Goal: Transaction & Acquisition: Purchase product/service

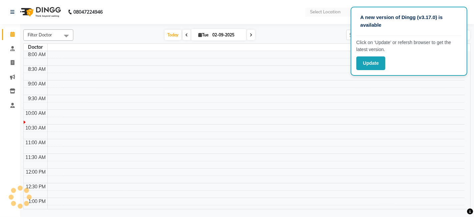
select select "en"
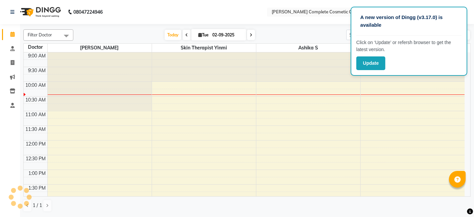
scroll to position [29, 0]
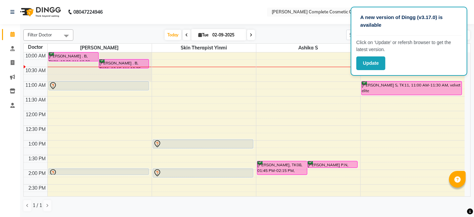
click at [241, 11] on nav "08047224946 Select Location × Dr. Asha Queen Complete Cosmetic Care , Shenoy Na…" at bounding box center [237, 12] width 474 height 24
click at [368, 65] on button "Update" at bounding box center [370, 63] width 29 height 14
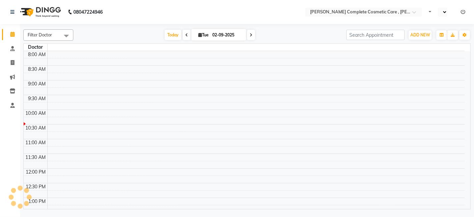
select select "en"
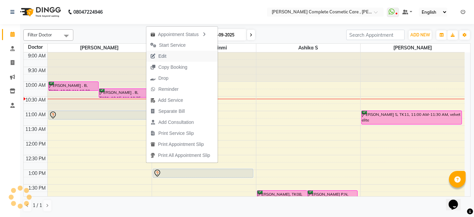
click at [168, 59] on span "Edit" at bounding box center [158, 56] width 24 height 11
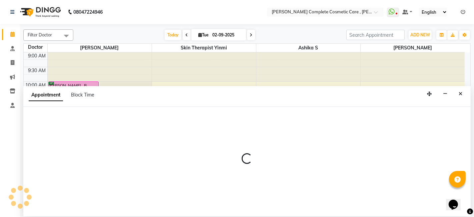
select select "tentative"
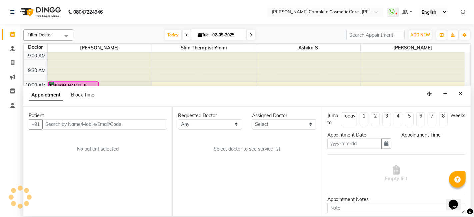
type input "02-09-2025"
select select "confirm booking"
select select "600"
select select "67035"
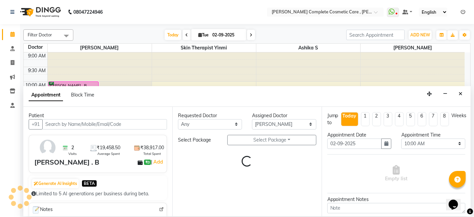
scroll to position [29, 0]
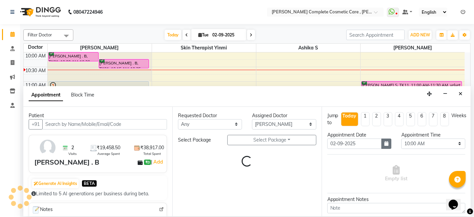
click at [386, 144] on button "button" at bounding box center [386, 143] width 10 height 10
select select "3800"
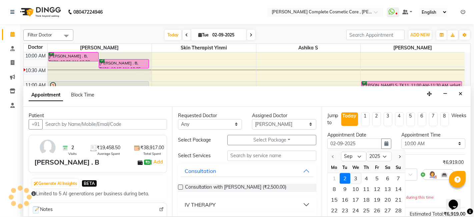
click at [355, 178] on div "3" at bounding box center [355, 178] width 11 height 11
type input "03-09-2025"
select select "3800"
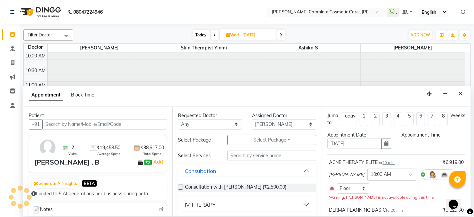
scroll to position [0, 0]
select select "600"
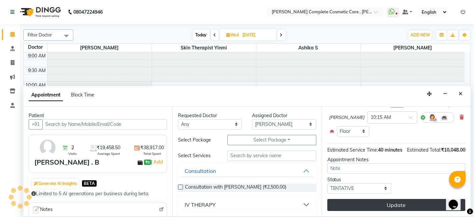
scroll to position [29, 0]
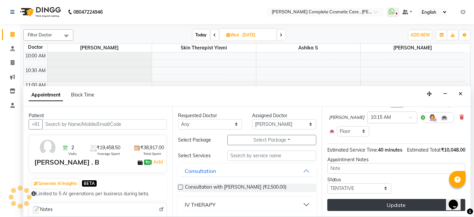
click at [366, 202] on button "Update" at bounding box center [396, 205] width 138 height 12
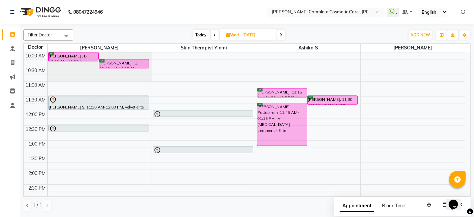
scroll to position [0, 0]
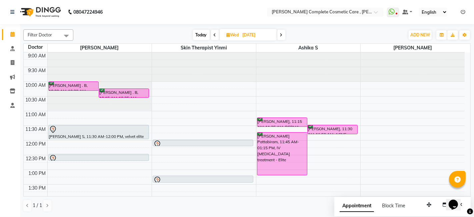
click at [200, 36] on span "Today" at bounding box center [201, 35] width 17 height 10
type input "02-09-2025"
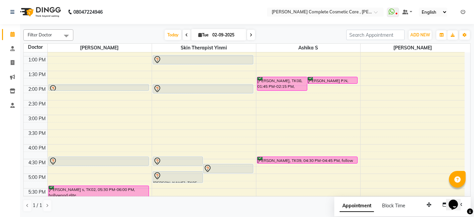
scroll to position [113, 0]
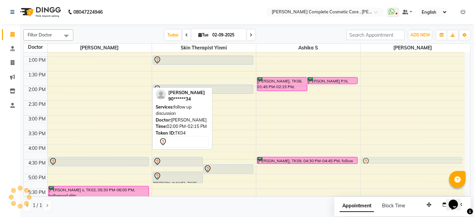
drag, startPoint x: 121, startPoint y: 85, endPoint x: 395, endPoint y: 159, distance: 284.0
click at [395, 159] on tr "priyanka D, TK03, 11:00 AM-11:20 AM, velvet basic ramya ramesh, TK04, 02:00 PM-…" at bounding box center [244, 115] width 441 height 352
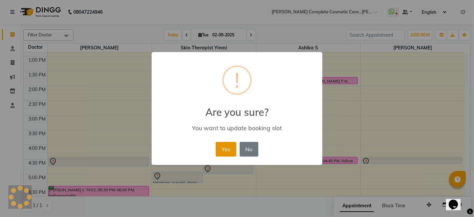
click at [230, 147] on button "Yes" at bounding box center [226, 149] width 20 height 15
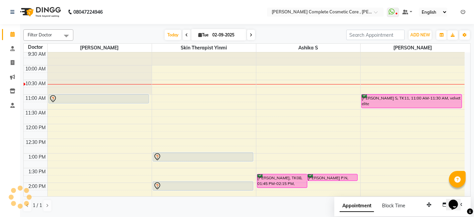
scroll to position [20, 0]
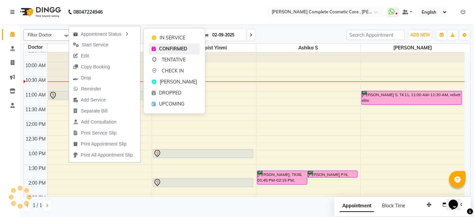
click at [165, 46] on span "CONFIRMED" at bounding box center [173, 48] width 28 height 7
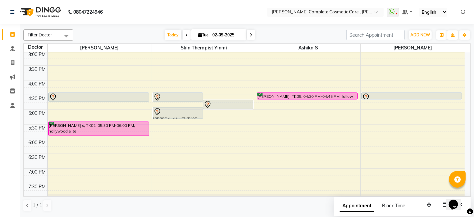
scroll to position [181, 0]
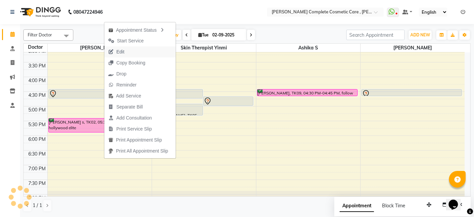
click at [128, 47] on span "Edit" at bounding box center [116, 51] width 24 height 11
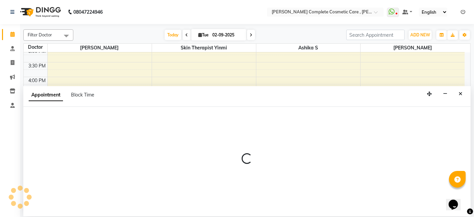
select select "tentative"
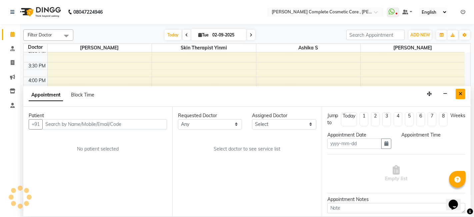
click at [459, 93] on icon "Close" at bounding box center [461, 93] width 4 height 5
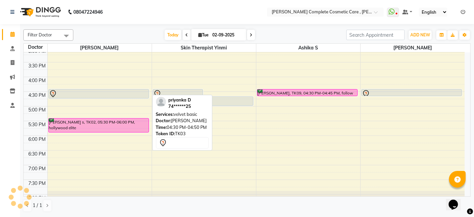
click at [134, 96] on div "priyanka D, TK03, 11:00 AM-11:20 AM, velvet basic priyanka D, TK03, 04:30 PM-04…" at bounding box center [100, 48] width 104 height 352
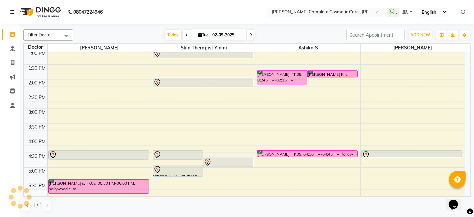
scroll to position [120, 0]
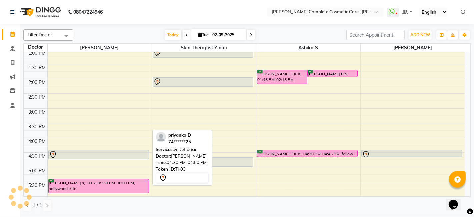
click at [115, 152] on div at bounding box center [98, 154] width 99 height 8
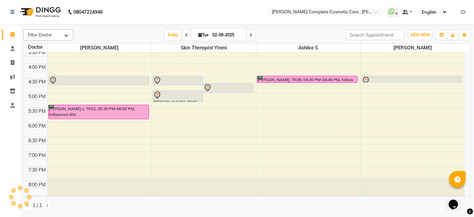
scroll to position [198, 0]
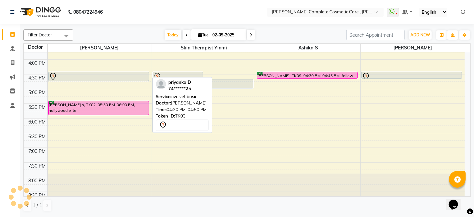
click at [102, 79] on div at bounding box center [99, 80] width 100 height 3
select select "7"
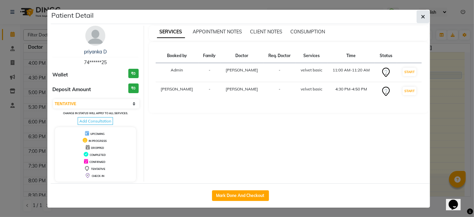
click at [424, 14] on icon "button" at bounding box center [423, 16] width 4 height 5
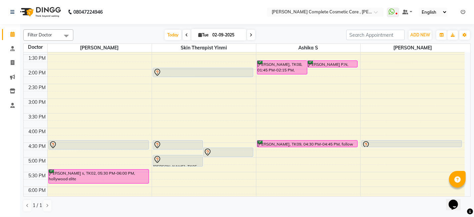
scroll to position [129, 0]
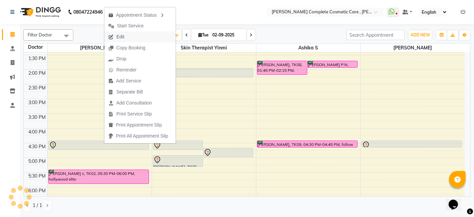
click at [129, 38] on button "Edit" at bounding box center [139, 36] width 71 height 11
select select "tentative"
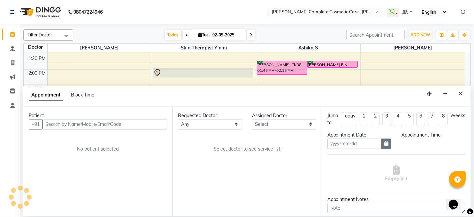
click at [386, 146] on button "button" at bounding box center [386, 143] width 10 height 10
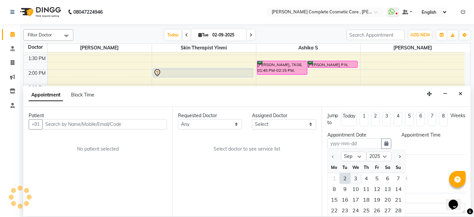
click at [353, 175] on div "3" at bounding box center [355, 178] width 11 height 11
type input "03-09-2025"
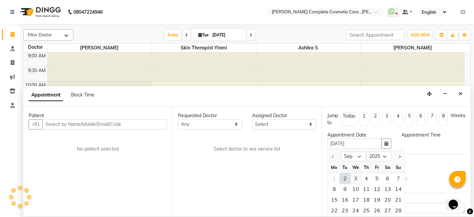
select select "600"
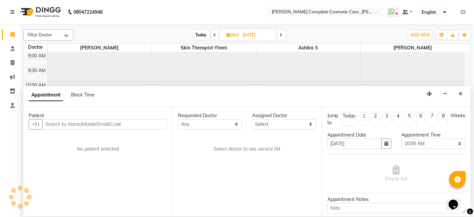
type input "02-09-2025"
select select "660"
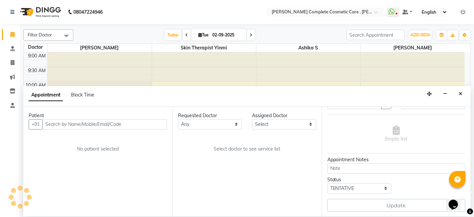
scroll to position [29, 0]
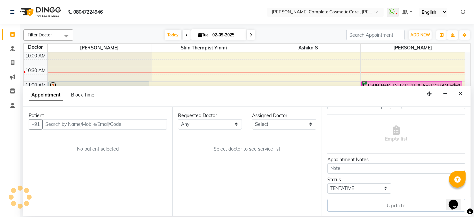
select select "67035"
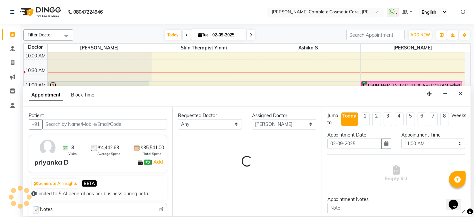
scroll to position [40, 0]
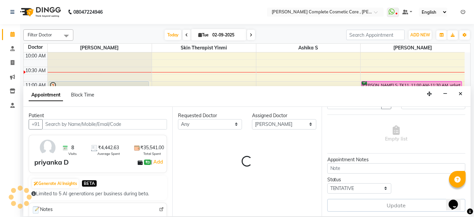
select select "3800"
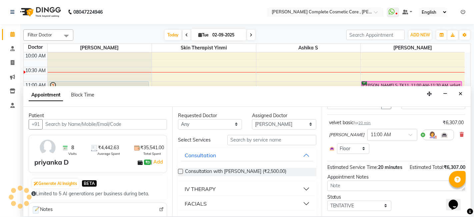
scroll to position [64, 0]
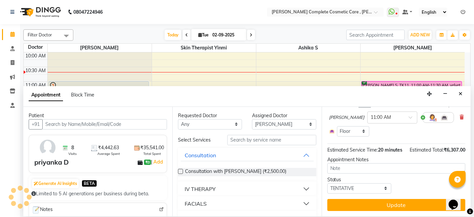
select select "3800"
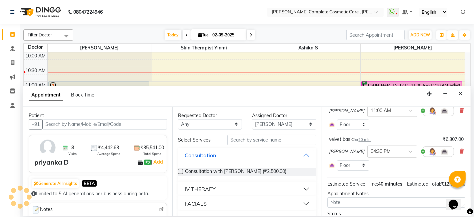
scroll to position [104, 0]
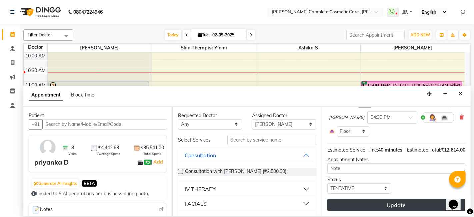
click at [355, 205] on button "Update" at bounding box center [396, 205] width 138 height 12
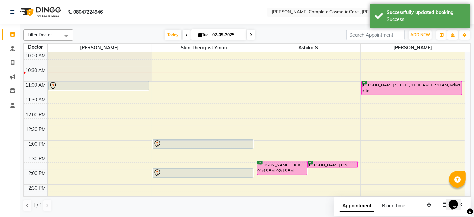
scroll to position [0, 0]
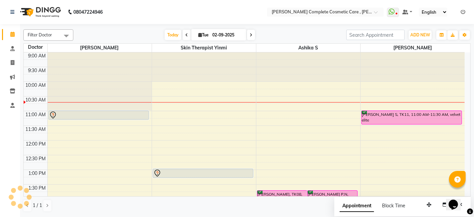
click at [252, 36] on span at bounding box center [251, 35] width 8 height 10
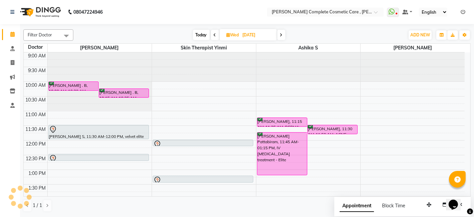
click at [202, 34] on span "Today" at bounding box center [201, 35] width 17 height 10
type input "02-09-2025"
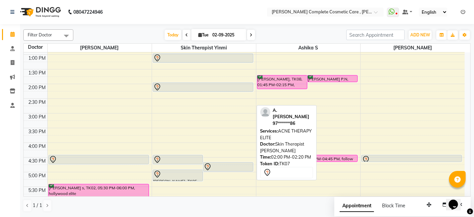
scroll to position [116, 0]
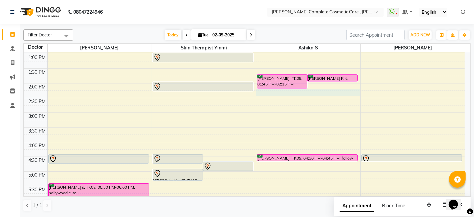
click at [274, 92] on div "9:00 AM 9:30 AM 10:00 AM 10:30 AM 11:00 AM 11:30 AM 12:00 PM 12:30 PM 1:00 PM 1…" at bounding box center [244, 113] width 441 height 352
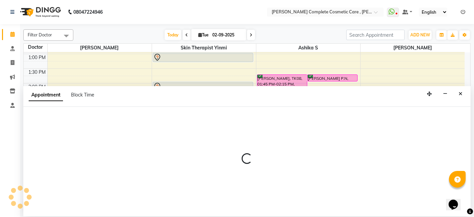
select select "83350"
select select "855"
select select "tentative"
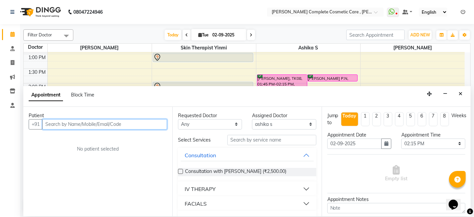
paste input "+91 861 053 2871"
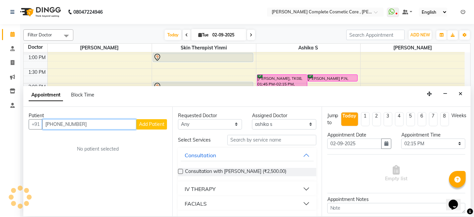
click at [76, 124] on input "+91 861 053 2871" at bounding box center [89, 124] width 94 height 10
click at [65, 124] on input "+91 861 0532871" at bounding box center [89, 124] width 94 height 10
click at [56, 124] on input "+91 8610532871" at bounding box center [89, 124] width 94 height 10
click at [86, 124] on input "8610532871" at bounding box center [89, 124] width 94 height 10
type input "8610532871"
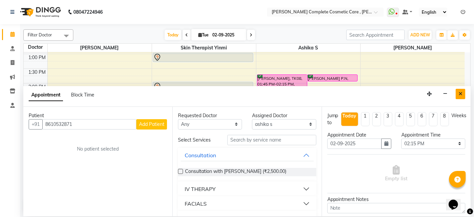
click at [458, 93] on button "Close" at bounding box center [461, 94] width 10 height 10
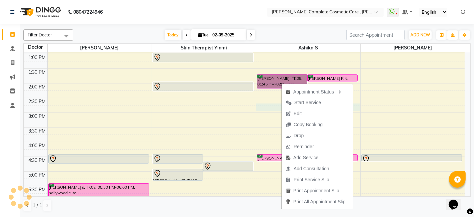
click at [277, 106] on div "9:00 AM 9:30 AM 10:00 AM 10:30 AM 11:00 AM 11:30 AM 12:00 PM 12:30 PM 1:00 PM 1…" at bounding box center [244, 113] width 441 height 352
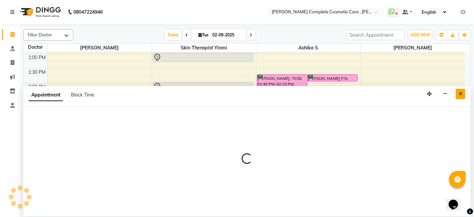
click at [460, 92] on icon "Close" at bounding box center [461, 93] width 4 height 5
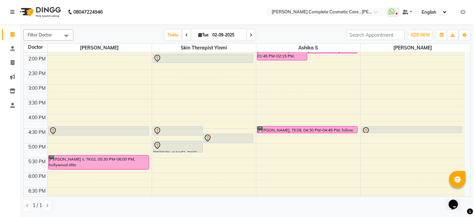
scroll to position [146, 0]
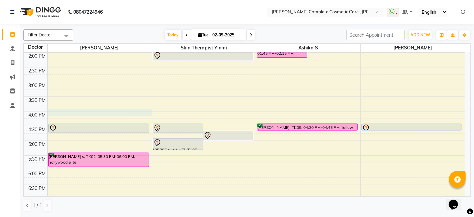
click at [97, 111] on div "9:00 AM 9:30 AM 10:00 AM 10:30 AM 11:00 AM 11:30 AM 12:00 PM 12:30 PM 1:00 PM 1…" at bounding box center [244, 82] width 441 height 352
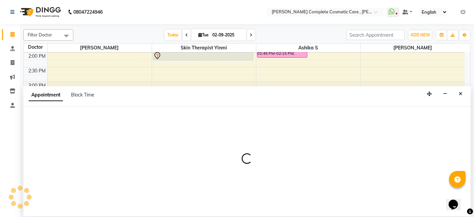
select select "67035"
select select "tentative"
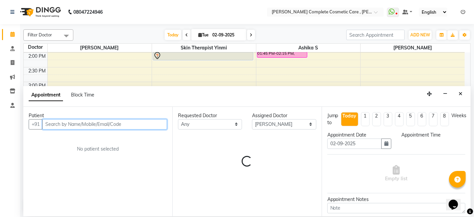
select select "960"
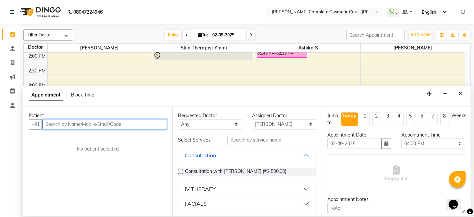
type input "s"
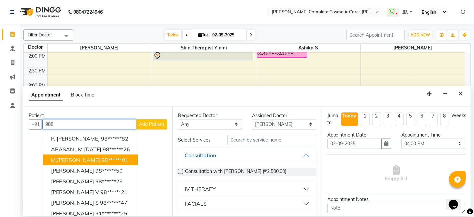
click at [101, 156] on ngb-highlight "98******01" at bounding box center [114, 159] width 27 height 7
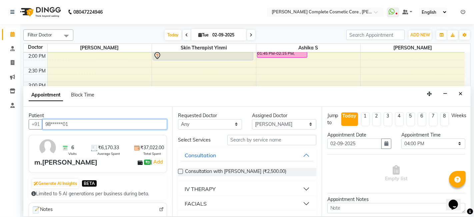
type input "98******01"
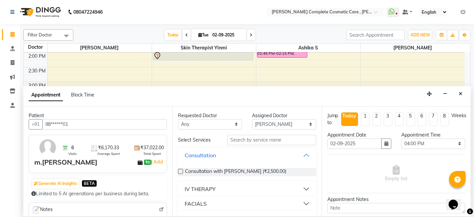
click at [294, 157] on button "Consultation" at bounding box center [247, 155] width 133 height 12
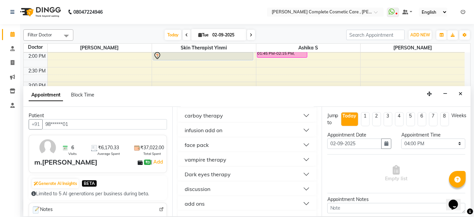
scroll to position [332, 0]
click at [287, 160] on button "discussion" at bounding box center [247, 160] width 133 height 12
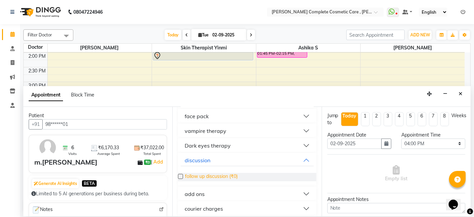
click at [219, 176] on span "follow up discussion (₹0)" at bounding box center [211, 177] width 53 height 8
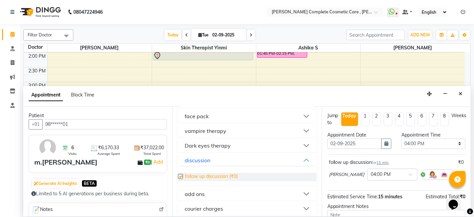
checkbox input "false"
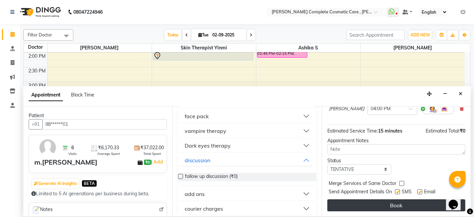
click at [375, 208] on button "Book" at bounding box center [396, 205] width 138 height 12
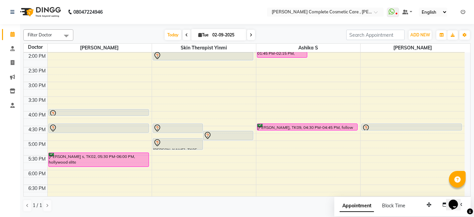
scroll to position [0, 0]
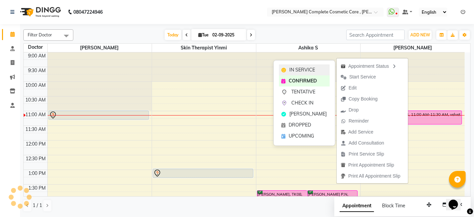
click at [321, 69] on div "IN SERVICE" at bounding box center [304, 69] width 51 height 11
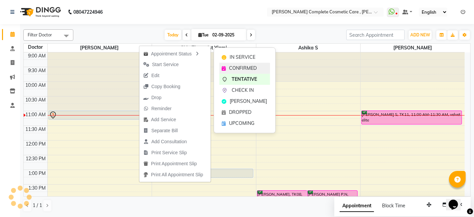
click at [224, 67] on icon at bounding box center [224, 68] width 4 height 5
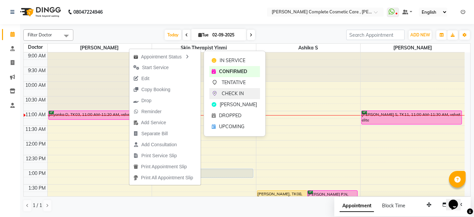
click at [218, 91] on div "CHECK IN" at bounding box center [234, 93] width 51 height 11
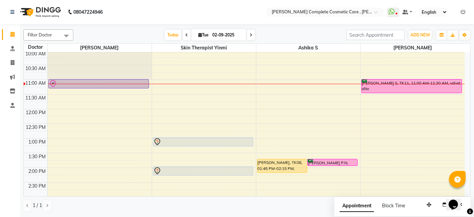
scroll to position [36, 0]
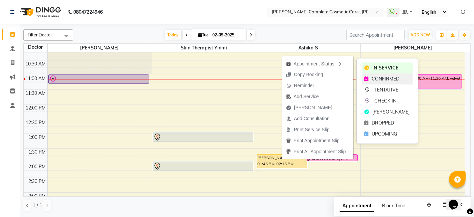
click at [367, 76] on div "CONFIRMED" at bounding box center [387, 78] width 51 height 11
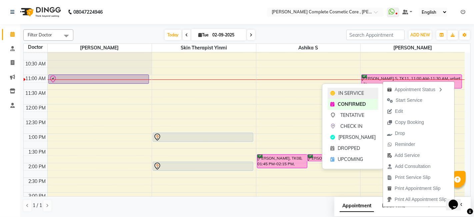
click at [352, 89] on div "IN SERVICE" at bounding box center [353, 93] width 51 height 11
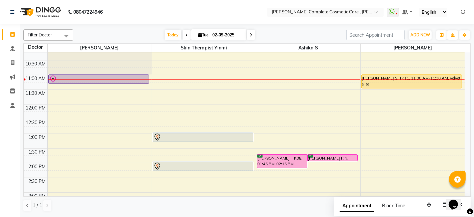
click at [114, 103] on div "9:00 AM 9:30 AM 10:00 AM 10:30 AM 11:00 AM 11:30 AM 12:00 PM 12:30 PM 1:00 PM 1…" at bounding box center [244, 192] width 441 height 352
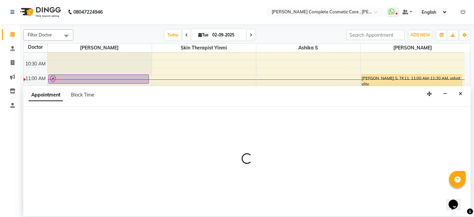
select select "67035"
select select "tentative"
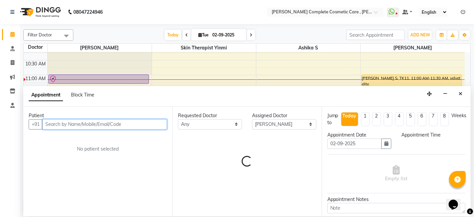
select select "720"
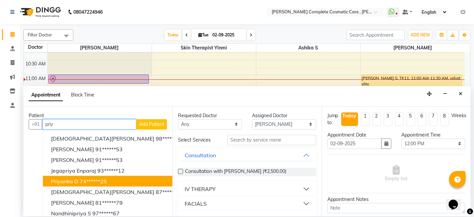
click at [78, 178] on span "priyanka D" at bounding box center [64, 180] width 27 height 7
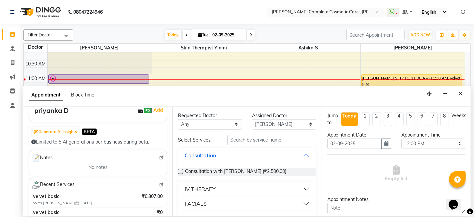
scroll to position [75, 0]
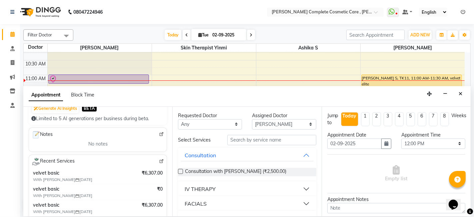
type input "74******25"
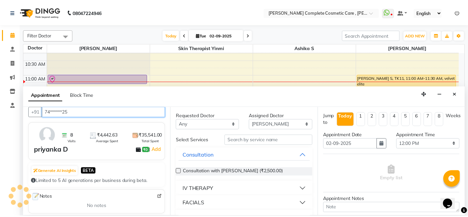
scroll to position [0, 0]
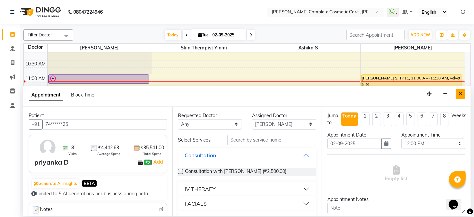
click at [463, 92] on button "Close" at bounding box center [461, 94] width 10 height 10
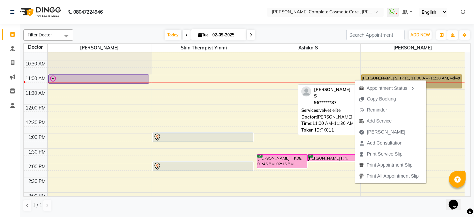
click at [375, 77] on link "Monisha S, TK11, 11:00 AM-11:30 AM, velvet elite" at bounding box center [411, 81] width 101 height 14
select select "1"
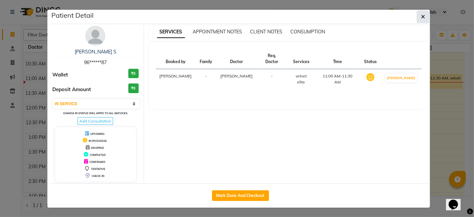
click at [427, 16] on button "button" at bounding box center [423, 16] width 13 height 13
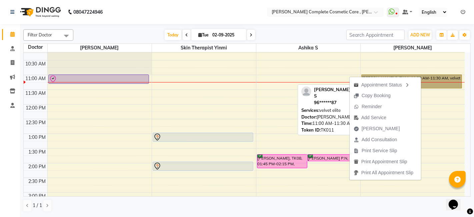
click at [426, 84] on link "Monisha S, TK11, 11:00 AM-11:30 AM, velvet elite" at bounding box center [411, 81] width 101 height 14
select select "1"
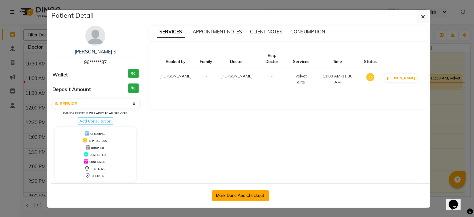
click at [251, 193] on button "Mark Done And Checkout" at bounding box center [240, 195] width 57 height 11
select select "service"
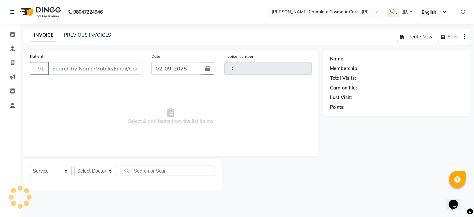
type input "0579"
select select "7560"
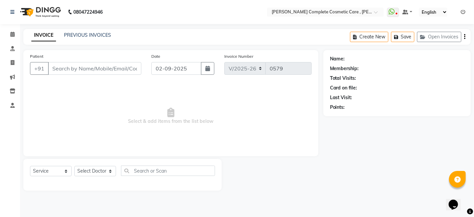
type input "96******87"
select select "88116"
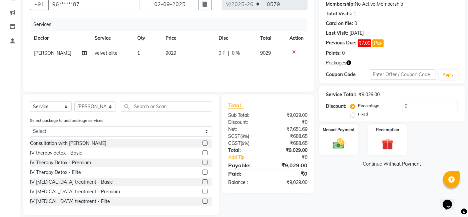
scroll to position [72, 0]
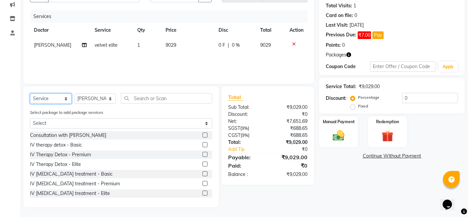
click at [66, 96] on select "Select Service Product Membership Package Voucher Prepaid Gift Card" at bounding box center [51, 98] width 42 height 10
select select "product"
click at [30, 104] on select "Select Service Product Membership Package Voucher Prepaid Gift Card" at bounding box center [51, 98] width 42 height 10
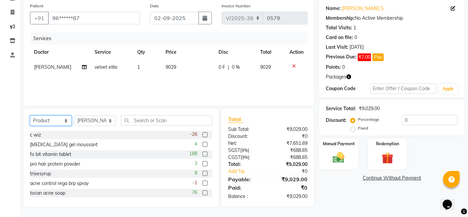
scroll to position [50, 0]
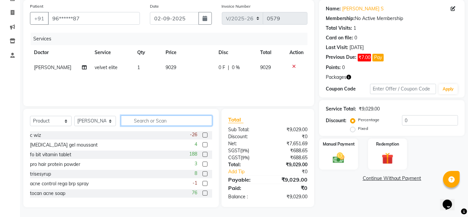
click at [146, 121] on input "text" at bounding box center [166, 120] width 91 height 10
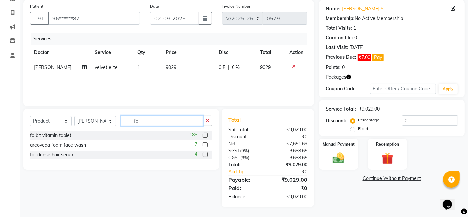
scroll to position [49, 0]
type input "fo"
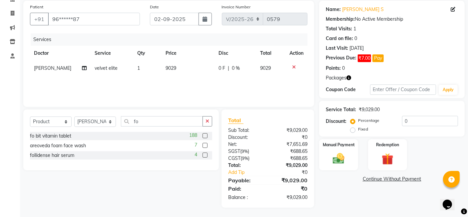
click at [205, 135] on label at bounding box center [205, 135] width 5 height 5
click at [205, 135] on input "checkbox" at bounding box center [205, 136] width 4 height 4
checkbox input "false"
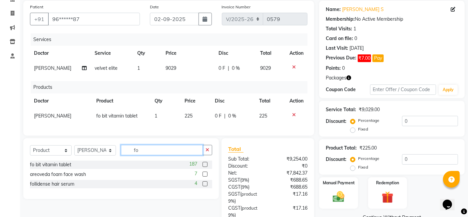
click at [177, 155] on input "fo" at bounding box center [162, 150] width 82 height 10
type input "f"
type input "d3"
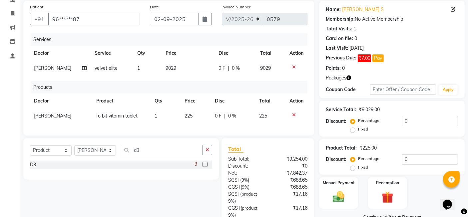
click at [203, 167] on label at bounding box center [205, 164] width 5 height 5
click at [203, 167] on input "checkbox" at bounding box center [205, 164] width 4 height 4
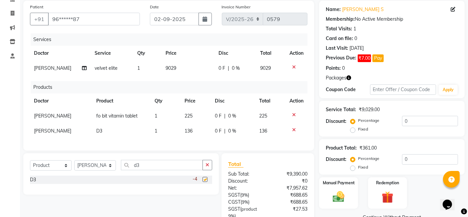
checkbox input "false"
click at [170, 170] on input "d3" at bounding box center [162, 165] width 82 height 10
type input "d"
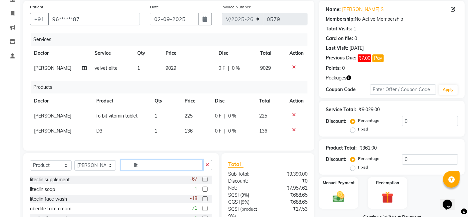
scroll to position [72, 0]
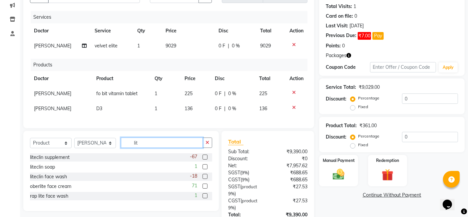
type input "lit"
click at [207, 159] on label at bounding box center [205, 156] width 5 height 5
click at [207, 159] on input "checkbox" at bounding box center [205, 157] width 4 height 4
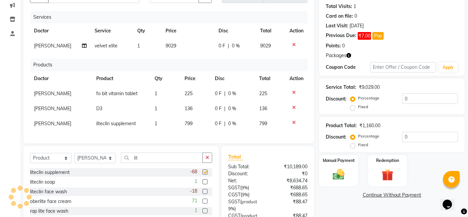
checkbox input "false"
click at [191, 122] on td "799" at bounding box center [196, 123] width 30 height 15
select select "88116"
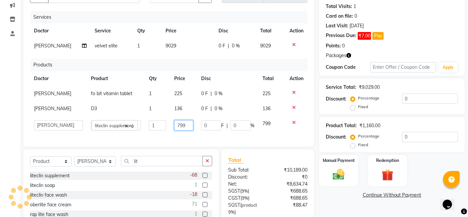
click at [189, 123] on input "799" at bounding box center [183, 125] width 19 height 10
type input "7"
type input "850"
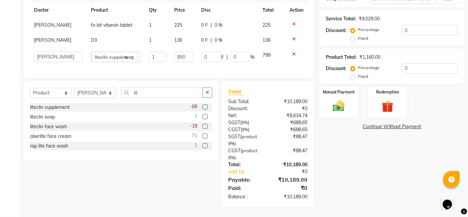
scroll to position [142, 0]
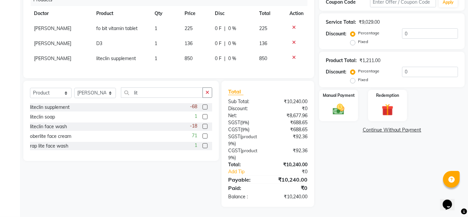
click at [183, 162] on div "Select Service Product Membership Package Voucher Prepaid Gift Card Select Doct…" at bounding box center [118, 144] width 201 height 126
click at [207, 91] on icon "button" at bounding box center [208, 92] width 4 height 5
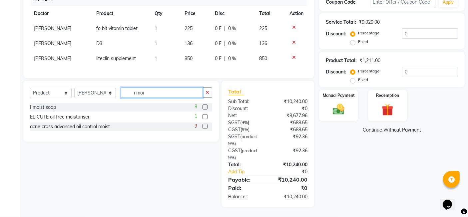
type input "i moi"
click at [205, 109] on label at bounding box center [205, 106] width 5 height 5
click at [205, 109] on input "checkbox" at bounding box center [205, 107] width 4 height 4
checkbox input "false"
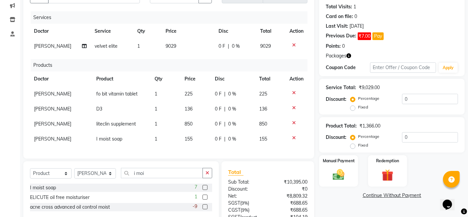
scroll to position [70, 0]
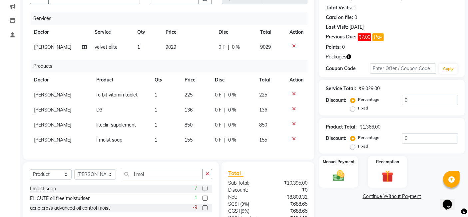
click at [157, 95] on td "1" at bounding box center [166, 94] width 30 height 15
select select "88116"
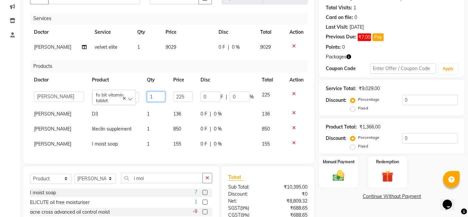
click at [156, 95] on input "1" at bounding box center [156, 96] width 18 height 10
type input "2"
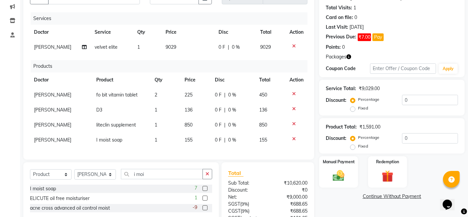
click at [151, 127] on td "1" at bounding box center [166, 124] width 30 height 15
select select "88116"
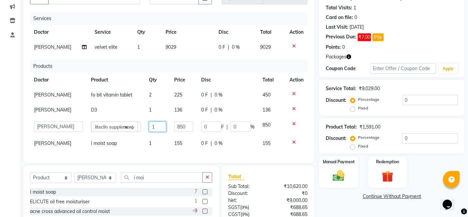
click at [155, 129] on input "1" at bounding box center [158, 126] width 18 height 10
type input "3"
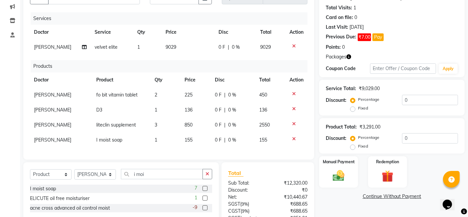
click at [155, 151] on div "Services Doctor Service Qty Price Disc Total Action srikanth velvet elite 1 902…" at bounding box center [169, 82] width 278 height 140
click at [154, 179] on input "i moi" at bounding box center [162, 174] width 82 height 10
type input "i"
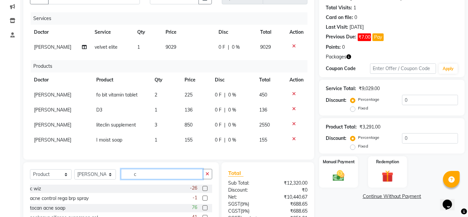
type input "c"
click at [203, 191] on label at bounding box center [205, 188] width 5 height 5
click at [203, 191] on input "checkbox" at bounding box center [205, 188] width 4 height 4
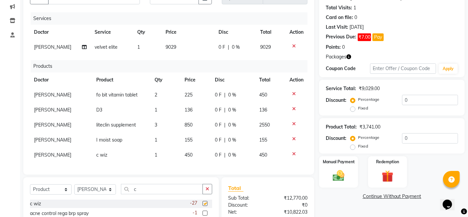
checkbox input "false"
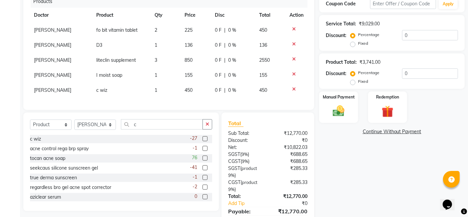
scroll to position [136, 0]
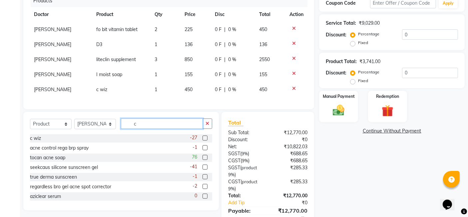
click at [175, 128] on input "c" at bounding box center [162, 123] width 82 height 10
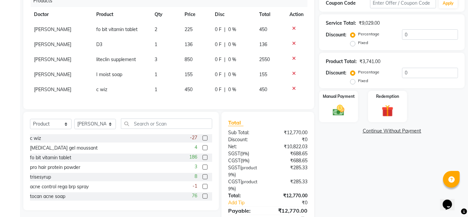
click at [360, 182] on div "Name: Monisha S Membership: No Active Membership Total Visits: 1 Card on file: …" at bounding box center [394, 75] width 151 height 323
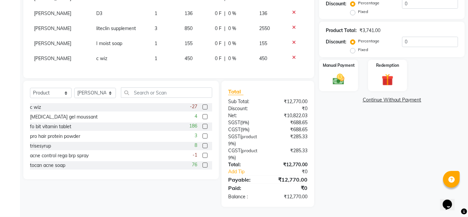
scroll to position [172, 0]
click at [397, 62] on label "Redemption" at bounding box center [388, 65] width 24 height 6
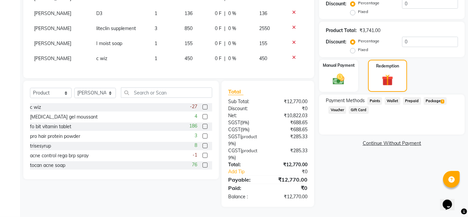
click at [429, 97] on span "Package 1" at bounding box center [435, 101] width 23 height 8
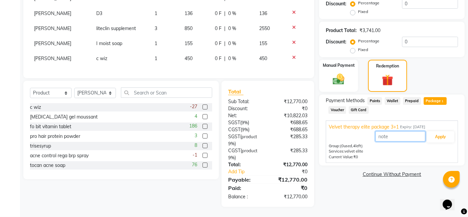
click at [397, 131] on input "text" at bounding box center [401, 136] width 50 height 10
type input "1"
click at [436, 134] on button "Apply" at bounding box center [441, 136] width 28 height 11
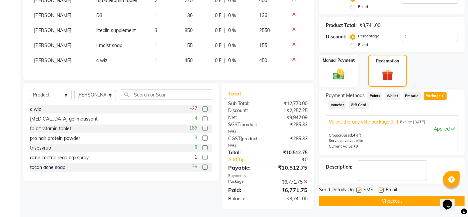
scroll to position [177, 0]
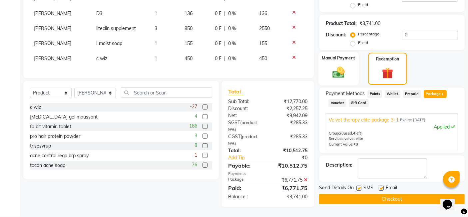
click at [348, 66] on img at bounding box center [339, 72] width 20 height 14
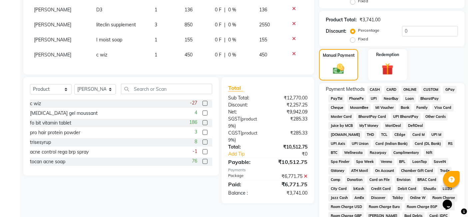
click at [369, 89] on span "CASH" at bounding box center [375, 90] width 14 height 8
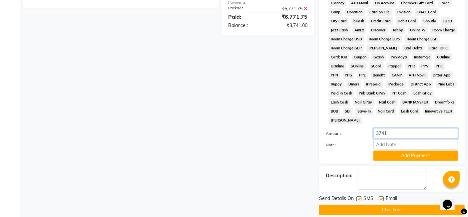
click at [392, 128] on input "3741" at bounding box center [416, 133] width 85 height 10
type input "3750"
click at [355, 150] on div at bounding box center [344, 155] width 47 height 10
click at [378, 150] on button "Add Payment" at bounding box center [416, 155] width 85 height 10
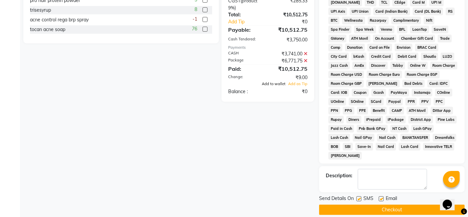
click at [276, 86] on span "Add to wallet" at bounding box center [274, 83] width 24 height 5
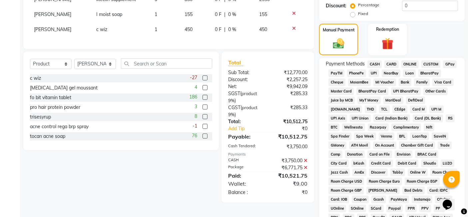
scroll to position [179, 0]
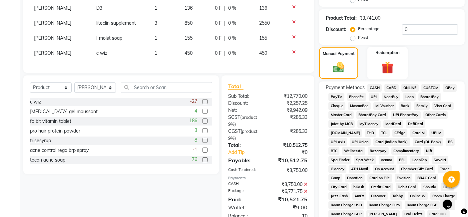
click at [384, 76] on div "Redemption" at bounding box center [388, 63] width 40 height 33
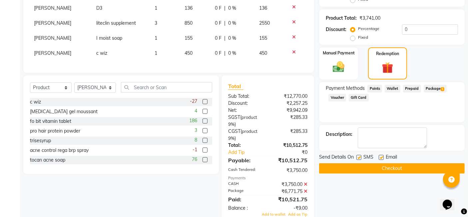
click at [396, 89] on span "Wallet" at bounding box center [393, 89] width 16 height 8
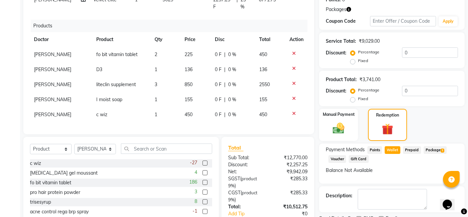
scroll to position [200, 0]
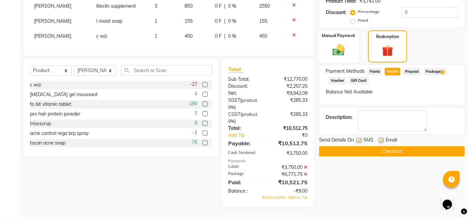
click at [346, 34] on label "Manual Payment" at bounding box center [338, 35] width 33 height 6
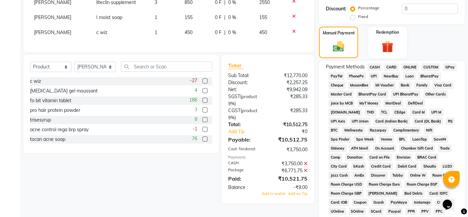
click at [370, 69] on span "CASH" at bounding box center [375, 67] width 14 height 8
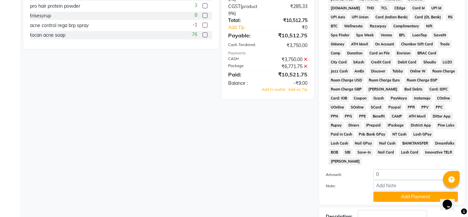
scroll to position [303, 0]
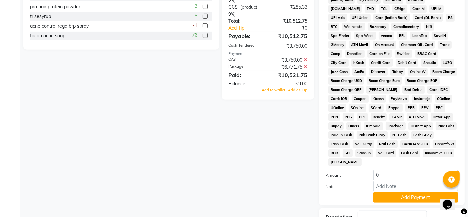
click at [307, 62] on icon at bounding box center [306, 60] width 4 height 5
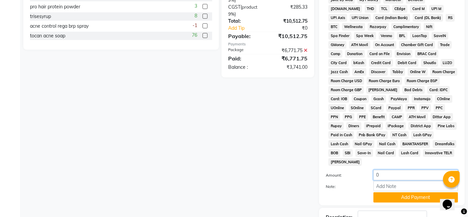
click at [384, 170] on input "0" at bounding box center [416, 175] width 85 height 10
type input "7"
type input "3750"
click at [393, 192] on button "Add Payment" at bounding box center [416, 197] width 85 height 10
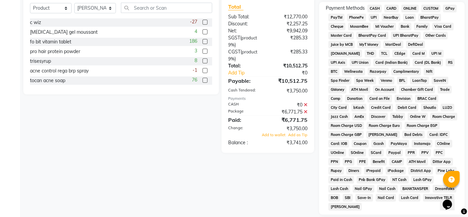
scroll to position [232, 0]
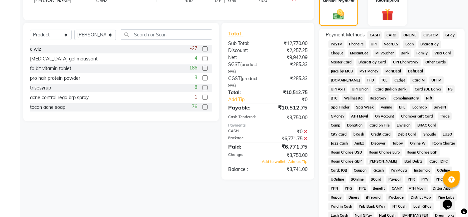
click at [374, 36] on span "CASH" at bounding box center [375, 35] width 14 height 8
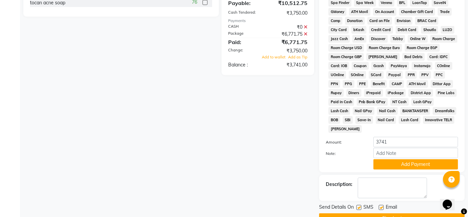
scroll to position [337, 0]
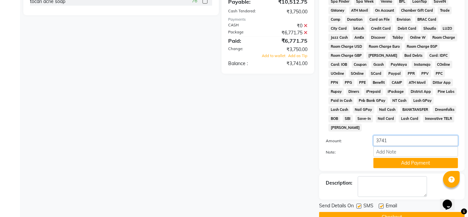
click at [396, 135] on input "3741" at bounding box center [416, 140] width 85 height 10
type input "3750"
click at [385, 158] on button "Add Payment" at bounding box center [416, 163] width 85 height 10
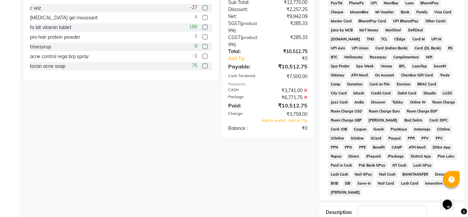
scroll to position [274, 0]
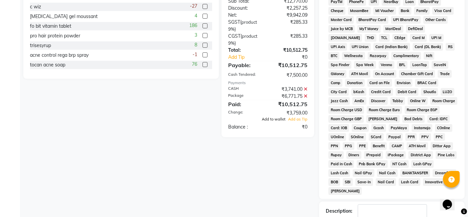
click at [279, 121] on span "Add to wallet" at bounding box center [274, 119] width 24 height 5
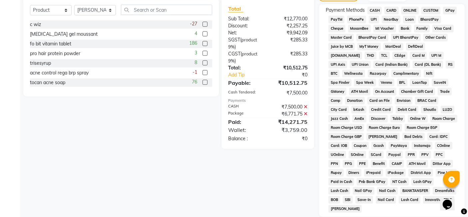
scroll to position [257, 0]
click at [306, 108] on icon at bounding box center [306, 106] width 4 height 5
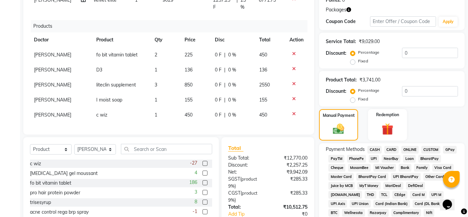
scroll to position [108, 0]
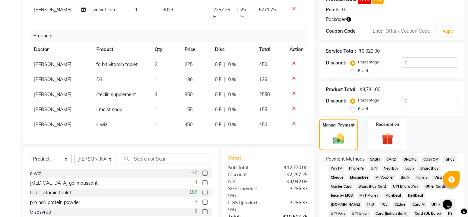
click at [373, 157] on span "CASH" at bounding box center [375, 159] width 14 height 8
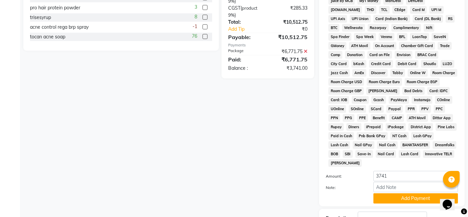
scroll to position [345, 0]
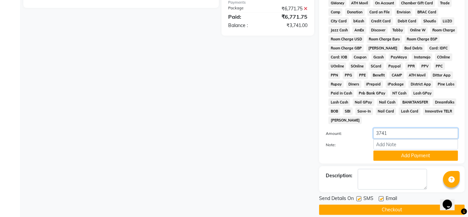
click at [389, 130] on input "3741" at bounding box center [416, 133] width 85 height 10
type input "3750"
click at [393, 150] on button "Add Payment" at bounding box center [416, 155] width 85 height 10
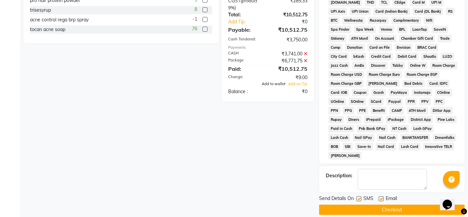
click at [271, 86] on span "Add to wallet" at bounding box center [274, 83] width 24 height 5
click at [356, 204] on button "Checkout" at bounding box center [392, 209] width 146 height 10
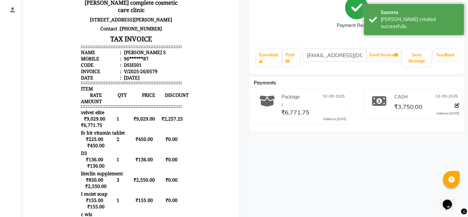
scroll to position [89, 0]
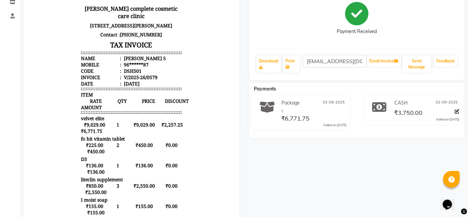
click at [57, 37] on body "Dr. Asha queen complete cosmetic care clinic no 18 4th cross street east Shenoy…" at bounding box center [130, 199] width 197 height 449
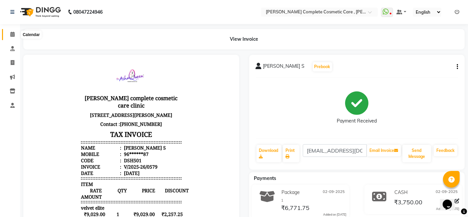
click at [11, 33] on icon at bounding box center [12, 34] width 4 height 5
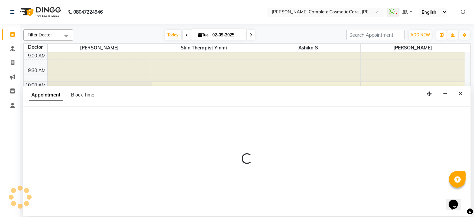
select select "67035"
select select "720"
select select "tentative"
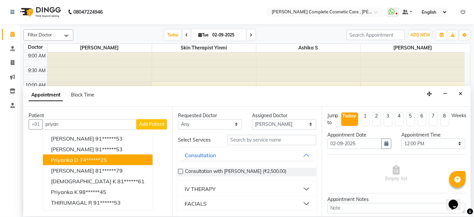
click at [107, 156] on ngb-highlight "74******25" at bounding box center [93, 159] width 27 height 7
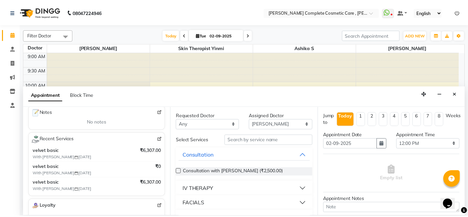
scroll to position [97, 0]
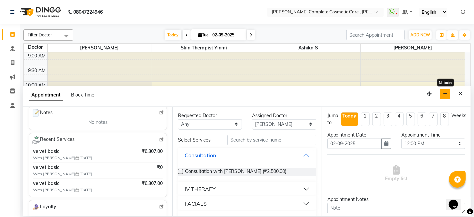
type input "74******25"
click at [447, 90] on button "button" at bounding box center [445, 94] width 10 height 10
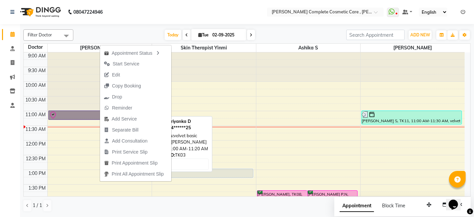
click at [82, 115] on link "priyanka D, TK03, 11:00 AM-11:20 AM, velvet basic" at bounding box center [98, 114] width 101 height 9
select select "8"
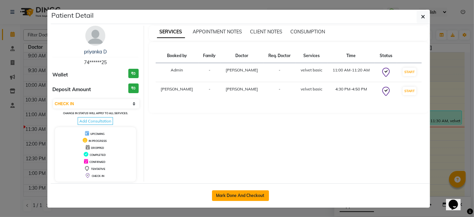
click at [231, 193] on button "Mark Done And Checkout" at bounding box center [240, 195] width 57 height 11
select select "service"
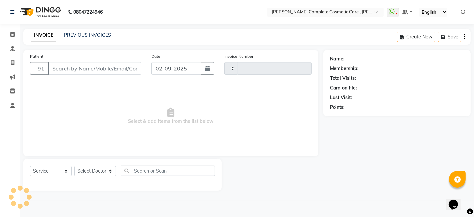
type input "0580"
select select "7560"
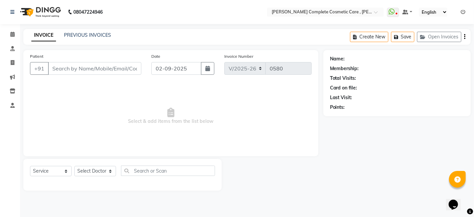
type input "74******25"
select select "67035"
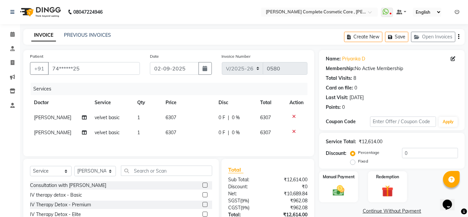
scroll to position [11, 0]
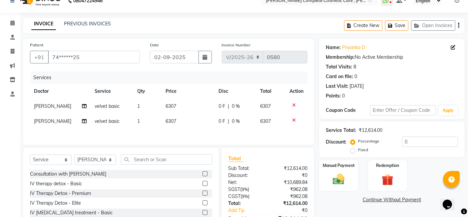
click at [295, 118] on icon at bounding box center [294, 120] width 4 height 5
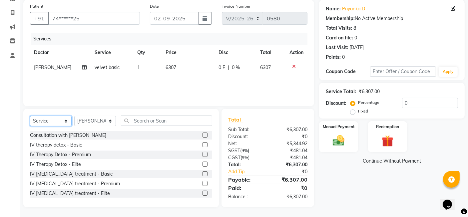
click at [65, 123] on select "Select Service Product Membership Package Voucher Prepaid Gift Card" at bounding box center [51, 121] width 42 height 10
select select "product"
click at [30, 116] on select "Select Service Product Membership Package Voucher Prepaid Gift Card" at bounding box center [51, 121] width 42 height 10
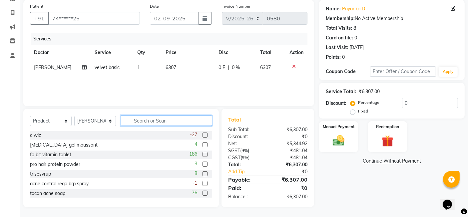
click at [158, 121] on input "text" at bounding box center [166, 120] width 91 height 10
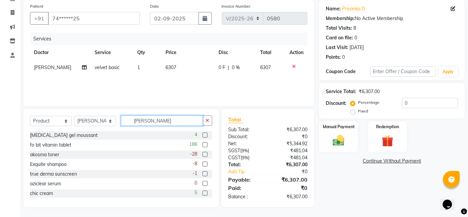
scroll to position [49, 0]
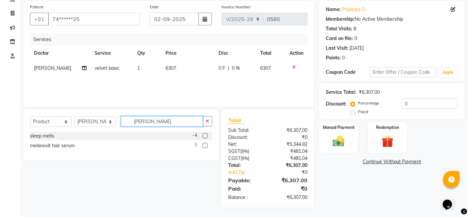
type input "mel"
click at [204, 143] on label at bounding box center [205, 145] width 5 height 5
click at [204, 143] on input "checkbox" at bounding box center [205, 145] width 4 height 4
checkbox input "false"
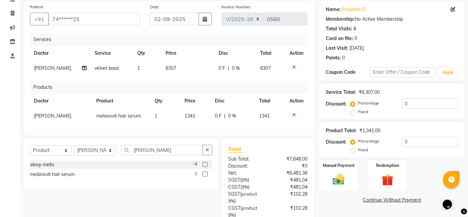
click at [168, 122] on td "1" at bounding box center [166, 115] width 30 height 15
select select "67035"
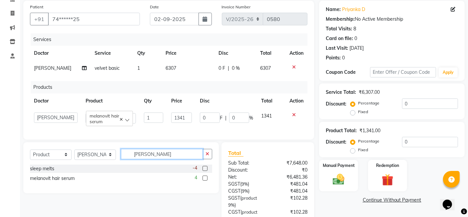
click at [159, 158] on input "mel" at bounding box center [162, 154] width 82 height 10
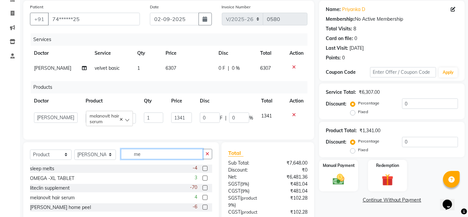
type input "m"
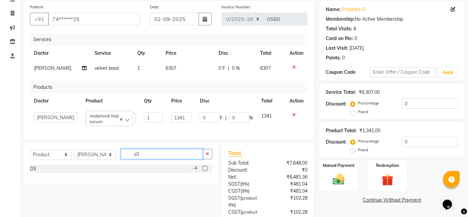
type input "d3"
click at [207, 171] on label at bounding box center [205, 168] width 5 height 5
click at [207, 171] on input "checkbox" at bounding box center [205, 168] width 4 height 4
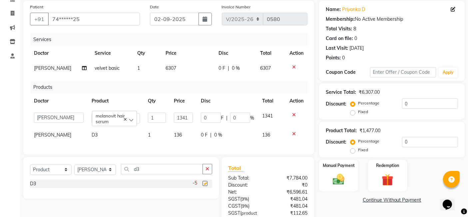
checkbox input "false"
click at [174, 179] on div "Select Service Product Membership Package Voucher Prepaid Gift Card Select Doct…" at bounding box center [121, 172] width 182 height 16
click at [175, 174] on input "d3" at bounding box center [162, 169] width 82 height 10
type input "d"
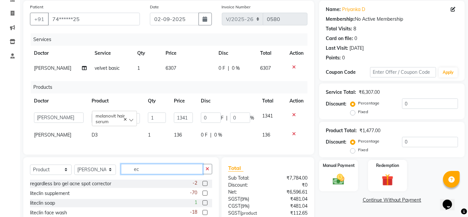
scroll to position [81, 0]
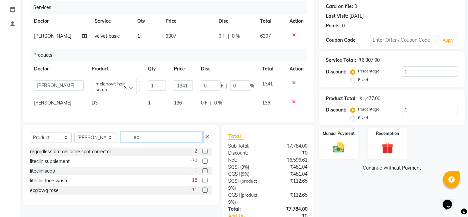
type input "ec"
click at [207, 192] on label at bounding box center [205, 189] width 5 height 5
click at [207, 192] on input "checkbox" at bounding box center [205, 190] width 4 height 4
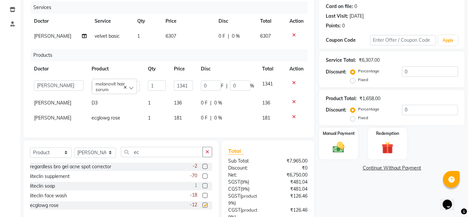
checkbox input "false"
click at [163, 157] on input "ec" at bounding box center [162, 152] width 82 height 10
type input "e"
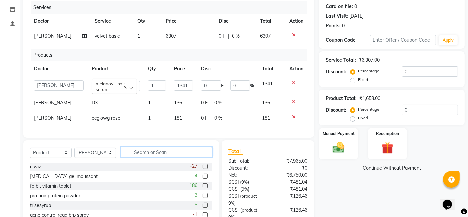
scroll to position [147, 0]
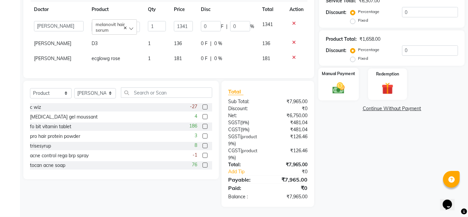
click at [344, 82] on img at bounding box center [339, 88] width 20 height 14
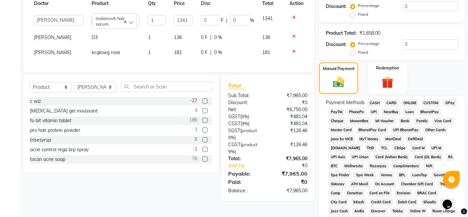
click at [448, 101] on span "GPay" at bounding box center [450, 103] width 14 height 8
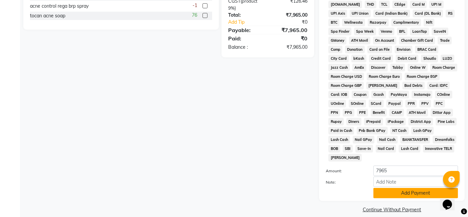
click at [403, 188] on button "Add Payment" at bounding box center [416, 193] width 85 height 10
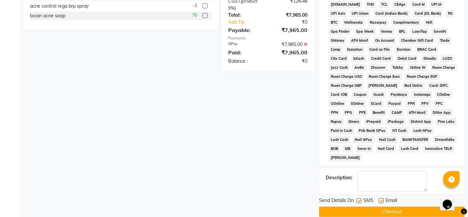
click at [393, 206] on button "Checkout" at bounding box center [392, 211] width 146 height 10
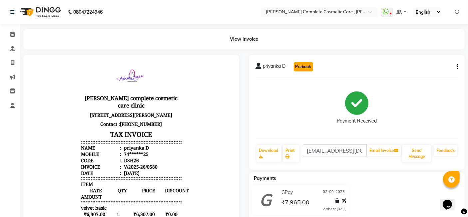
click at [303, 66] on button "Prebook" at bounding box center [303, 66] width 19 height 9
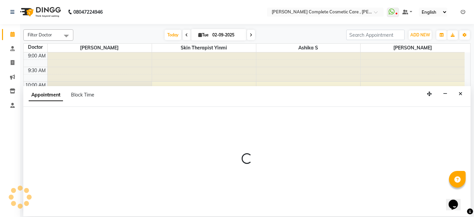
select select "67035"
select select "600"
select select "tentative"
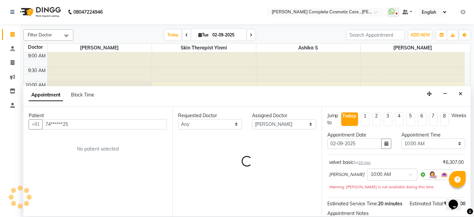
scroll to position [58, 0]
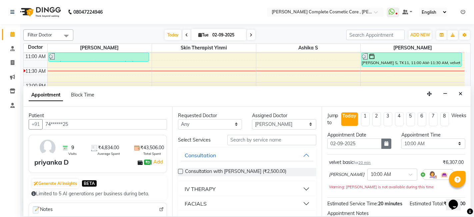
click at [384, 141] on icon "button" at bounding box center [386, 143] width 4 height 5
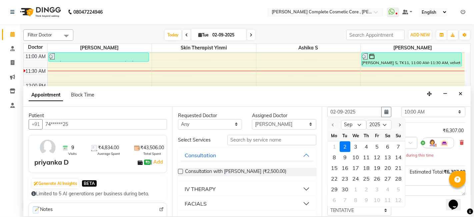
scroll to position [32, 0]
click at [373, 174] on div "26" at bounding box center [377, 177] width 11 height 11
type input "26-09-2025"
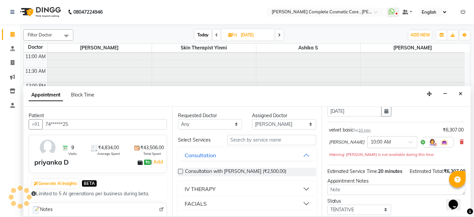
scroll to position [31, 0]
select select "600"
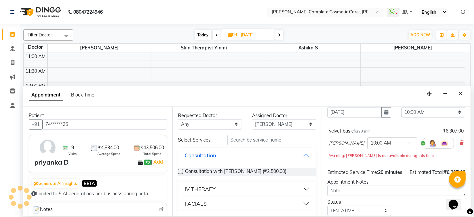
scroll to position [80, 0]
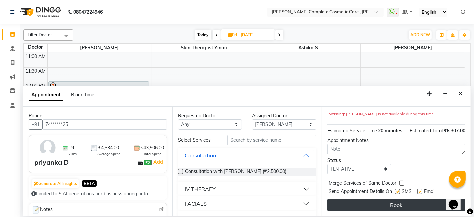
click at [376, 204] on button "Book" at bounding box center [396, 205] width 138 height 12
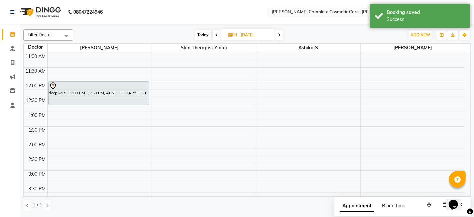
scroll to position [0, 0]
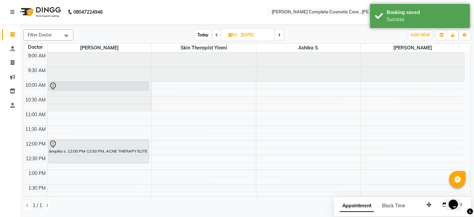
click at [202, 33] on span "Today" at bounding box center [203, 35] width 17 height 10
type input "02-09-2025"
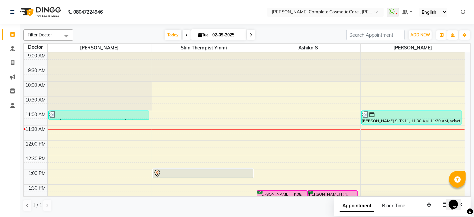
click at [200, 32] on span "Tue" at bounding box center [204, 34] width 14 height 5
select select "9"
select select "2025"
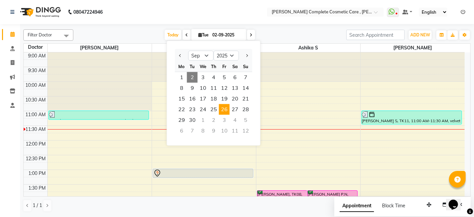
click at [221, 105] on span "26" at bounding box center [224, 109] width 11 height 11
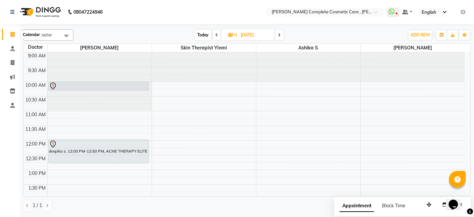
click at [14, 32] on icon at bounding box center [12, 34] width 4 height 5
click at [204, 37] on span "Today" at bounding box center [203, 35] width 17 height 10
type input "02-09-2025"
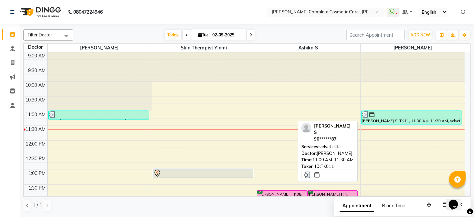
click at [365, 117] on img at bounding box center [365, 114] width 7 height 7
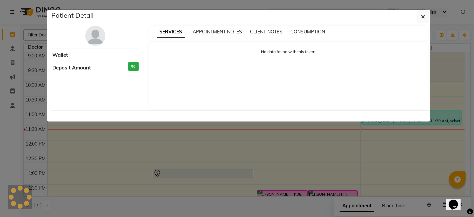
select select "3"
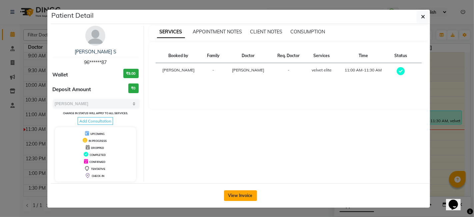
click at [245, 197] on button "View Invoice" at bounding box center [240, 195] width 33 height 11
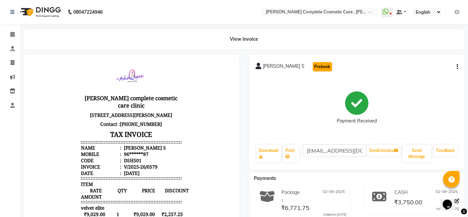
click at [313, 65] on button "Prebook" at bounding box center [322, 66] width 19 height 9
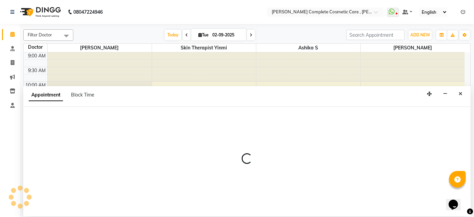
select select "88116"
select select "600"
select select "tentative"
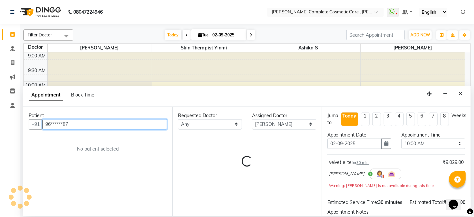
scroll to position [58, 0]
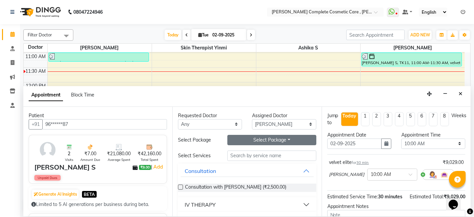
click at [281, 140] on button "Select Package Toggle Dropdown" at bounding box center [271, 140] width 89 height 10
click at [284, 155] on li "Velvet therapy elite package 3+1" at bounding box center [272, 154] width 93 height 10
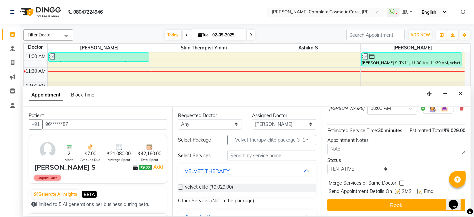
scroll to position [68, 0]
click at [181, 185] on label at bounding box center [180, 186] width 5 height 5
click at [181, 185] on input "checkbox" at bounding box center [180, 187] width 4 height 4
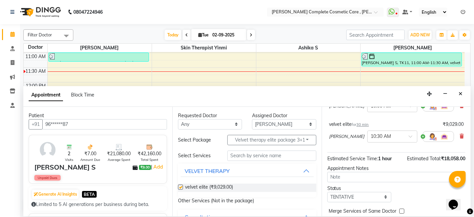
checkbox input "false"
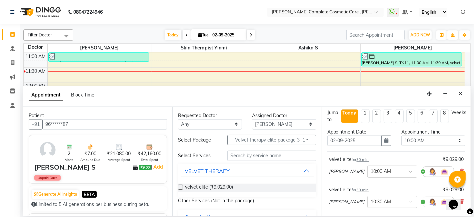
scroll to position [0, 0]
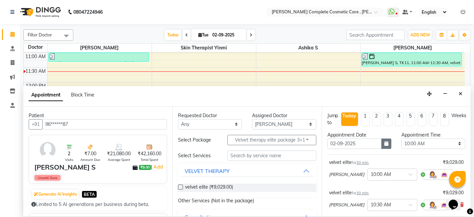
click at [385, 142] on icon "button" at bounding box center [386, 143] width 4 height 5
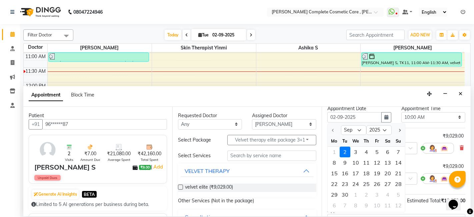
scroll to position [27, 0]
click at [376, 186] on div "26" at bounding box center [377, 183] width 11 height 11
type input "26-09-2025"
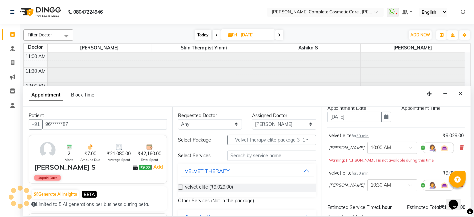
scroll to position [0, 0]
select select "600"
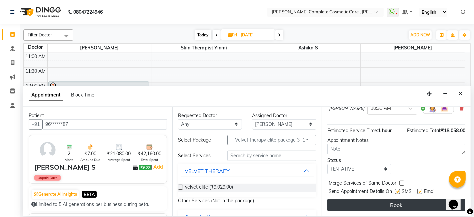
scroll to position [96, 0]
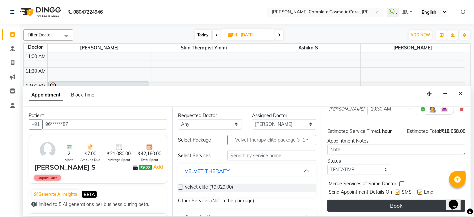
click at [377, 202] on button "Book" at bounding box center [396, 205] width 138 height 12
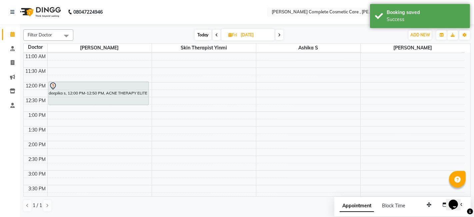
scroll to position [0, 0]
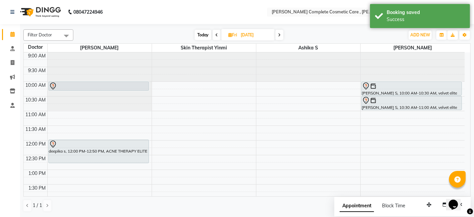
click at [203, 33] on span "Today" at bounding box center [203, 35] width 17 height 10
type input "02-09-2025"
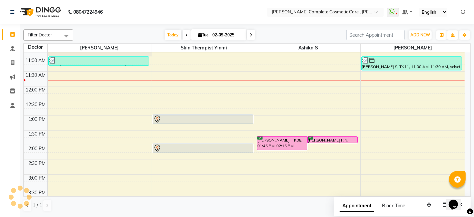
scroll to position [55, 0]
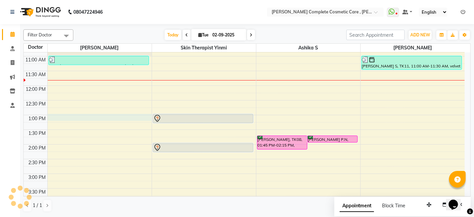
click at [109, 117] on div "9:00 AM 9:30 AM 10:00 AM 10:30 AM 11:00 AM 11:30 AM 12:00 PM 12:30 PM 1:00 PM 1…" at bounding box center [244, 174] width 441 height 352
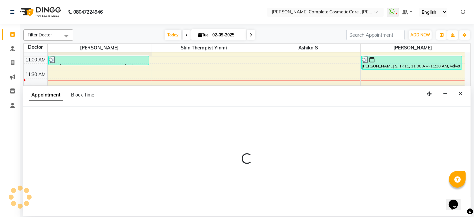
select select "67035"
select select "780"
select select "tentative"
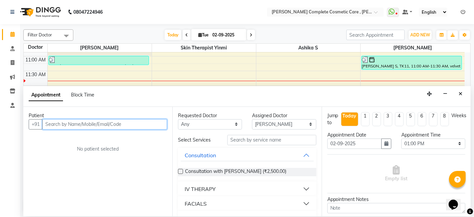
click at [110, 126] on input "text" at bounding box center [104, 124] width 125 height 10
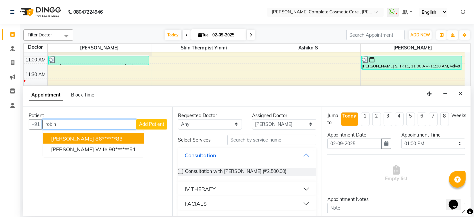
click at [110, 137] on ngb-highlight "86******83" at bounding box center [108, 138] width 27 height 7
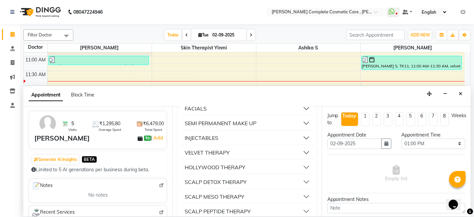
scroll to position [0, 0]
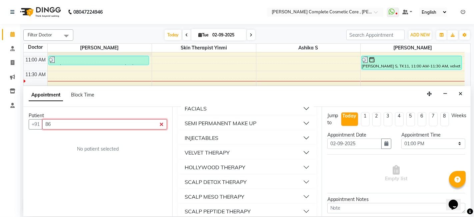
type input "8"
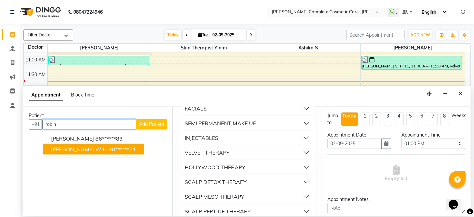
click at [109, 145] on ngb-highlight "90******51" at bounding box center [122, 148] width 27 height 7
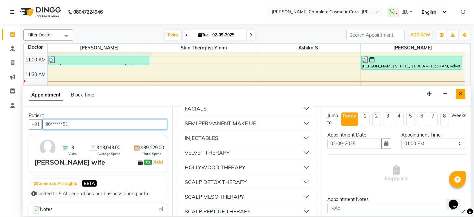
type input "90******51"
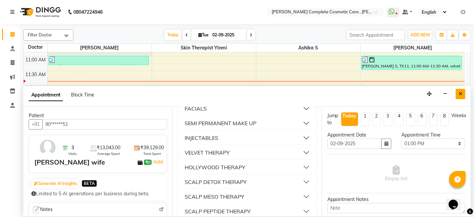
click at [457, 97] on button "Close" at bounding box center [461, 94] width 10 height 10
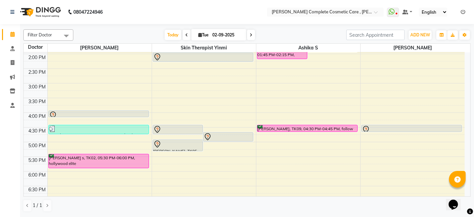
scroll to position [146, 0]
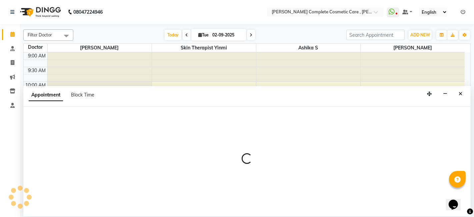
select select "83350"
select select "720"
select select "tentative"
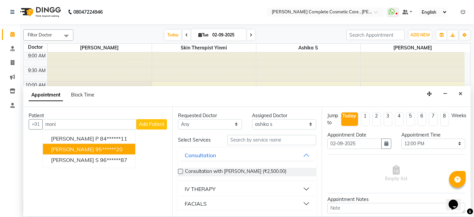
click at [99, 145] on ngb-highlight "95******20" at bounding box center [108, 148] width 27 height 7
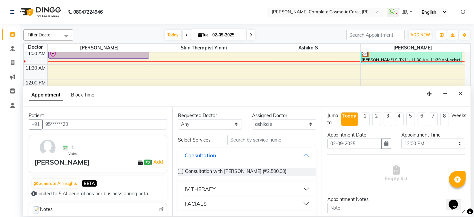
scroll to position [62, 0]
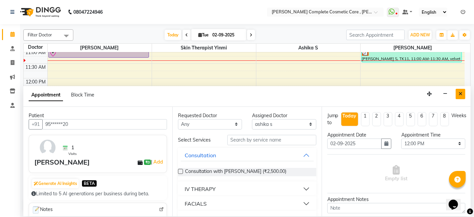
type input "95******20"
click at [458, 90] on button "Close" at bounding box center [461, 94] width 10 height 10
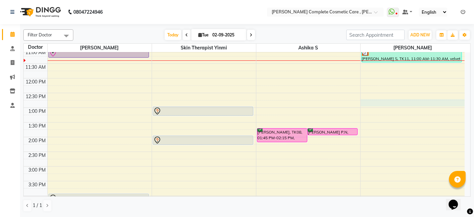
click at [393, 99] on div "9:00 AM 9:30 AM 10:00 AM 10:30 AM 11:00 AM 11:30 AM 12:00 PM 12:30 PM 1:00 PM 1…" at bounding box center [244, 166] width 441 height 352
select select "88116"
select select "765"
select select "tentative"
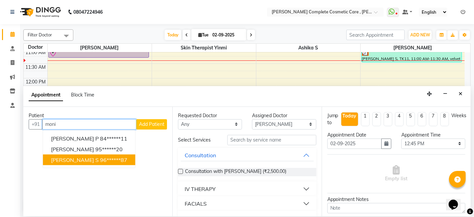
click at [101, 159] on ngb-highlight "96******87" at bounding box center [113, 159] width 27 height 7
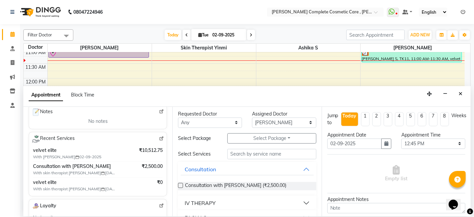
scroll to position [0, 0]
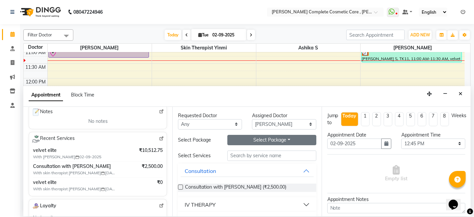
type input "96******87"
click at [246, 136] on button "Select Package Toggle Dropdown" at bounding box center [271, 140] width 89 height 10
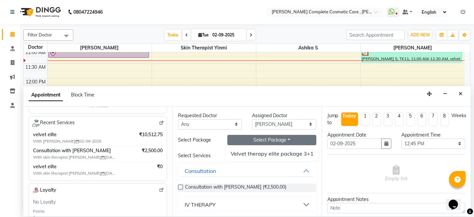
scroll to position [123, 0]
click at [457, 94] on button "Close" at bounding box center [461, 94] width 10 height 10
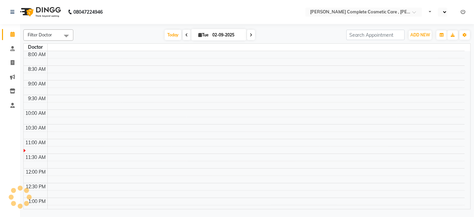
select select "en"
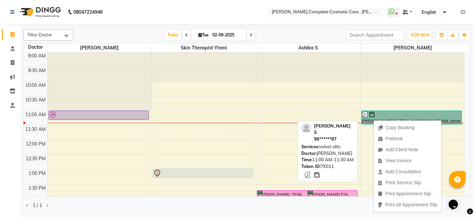
click at [369, 119] on link "[PERSON_NAME] S, TK11, 11:00 AM-11:30 AM, velvet elite" at bounding box center [411, 117] width 101 height 14
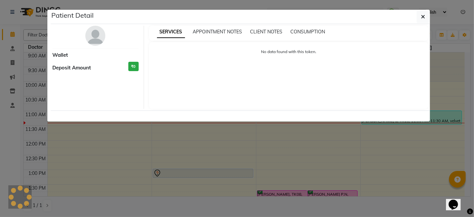
select select "3"
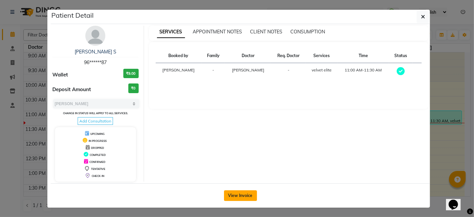
click at [244, 197] on button "View Invoice" at bounding box center [240, 195] width 33 height 11
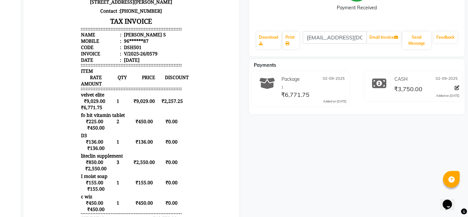
scroll to position [112, 0]
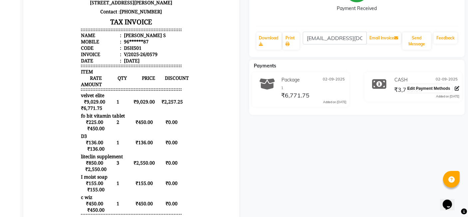
click at [457, 88] on icon at bounding box center [457, 88] width 5 height 5
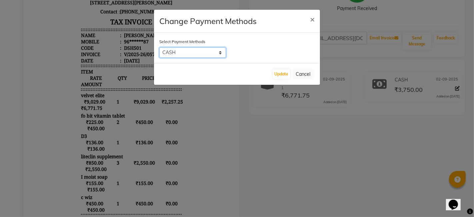
click at [221, 54] on select "CASH CARD ONLINE CUSTOM GPay PayTM PhonePe UPI NearBuy Loan BharatPay Cheque Mo…" at bounding box center [192, 52] width 67 height 10
click at [313, 14] on span "×" at bounding box center [312, 19] width 5 height 10
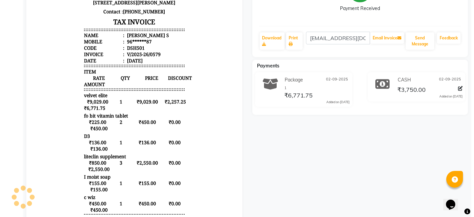
scroll to position [0, 0]
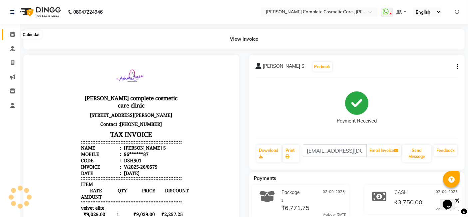
click at [12, 35] on icon at bounding box center [12, 34] width 4 height 5
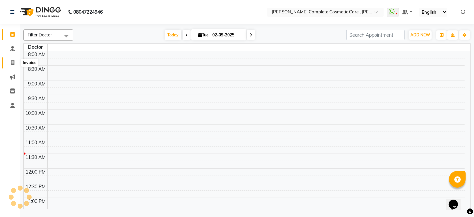
click at [14, 64] on icon at bounding box center [13, 62] width 4 height 5
select select "service"
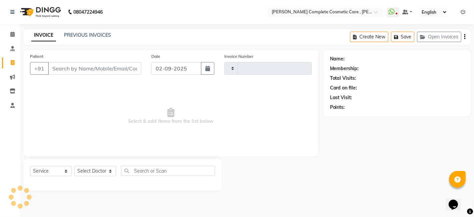
type input "0580"
select select "7560"
click at [88, 32] on div "PREVIOUS INVOICES" at bounding box center [87, 35] width 47 height 7
click at [87, 37] on link "PREVIOUS INVOICES" at bounding box center [87, 35] width 47 height 6
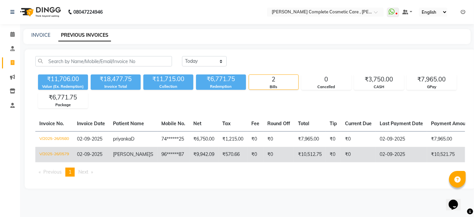
click at [63, 150] on td "V/2025-26/0579" at bounding box center [54, 154] width 38 height 15
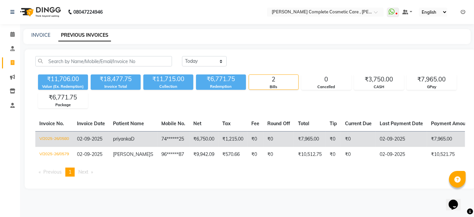
click at [69, 138] on td "V/2025-26/0580" at bounding box center [54, 139] width 38 height 16
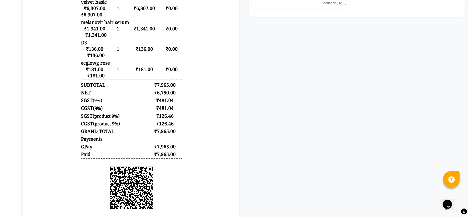
scroll to position [203, 0]
